Goal: Task Accomplishment & Management: Use online tool/utility

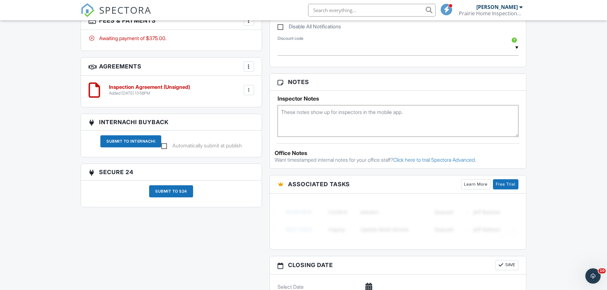
scroll to position [559, 0]
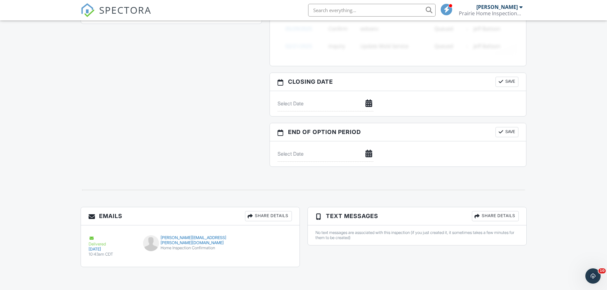
drag, startPoint x: 62, startPoint y: 175, endPoint x: 98, endPoint y: 209, distance: 48.9
click at [172, 244] on div "[PERSON_NAME][EMAIL_ADDRESS][PERSON_NAME][DOMAIN_NAME]" at bounding box center [190, 241] width 94 height 10
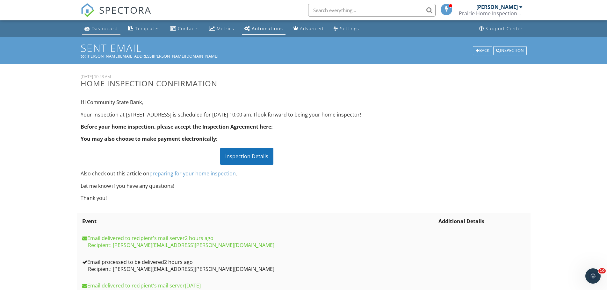
click at [106, 29] on div "Dashboard" at bounding box center [104, 28] width 26 height 6
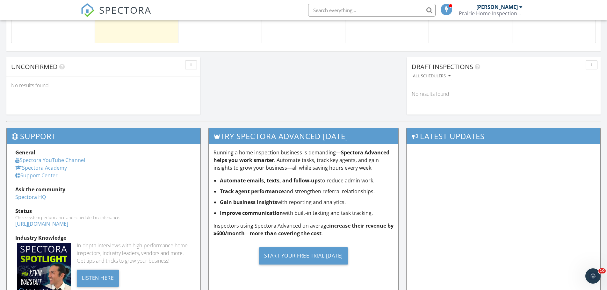
scroll to position [382, 0]
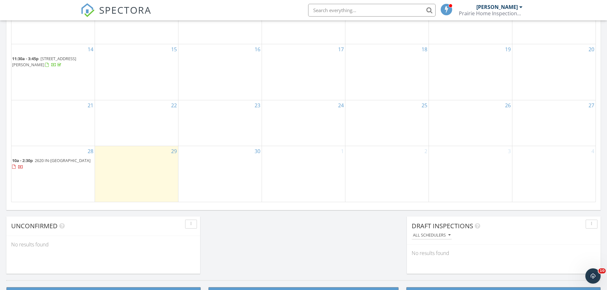
click at [55, 162] on span "2620 IN-[GEOGRAPHIC_DATA]" at bounding box center [63, 161] width 56 height 6
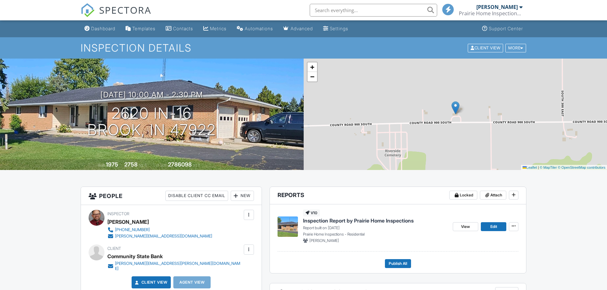
scroll to position [159, 0]
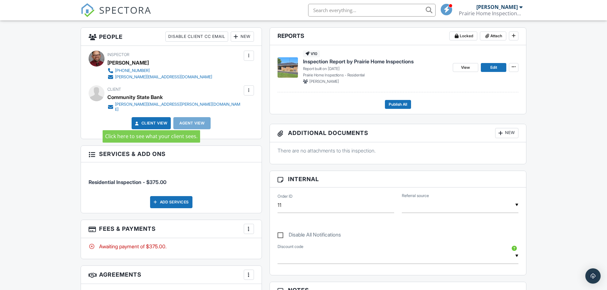
click at [151, 120] on link "Client View" at bounding box center [151, 123] width 34 height 6
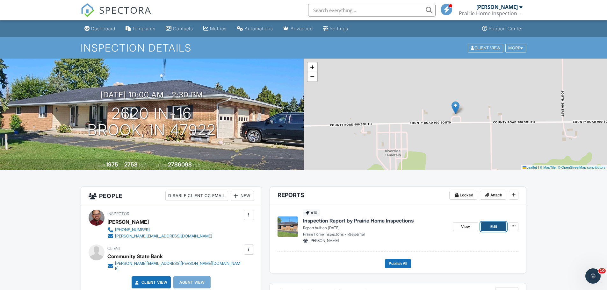
click at [495, 226] on span "Edit" at bounding box center [494, 227] width 7 height 6
